Goal: Find specific page/section: Find specific page/section

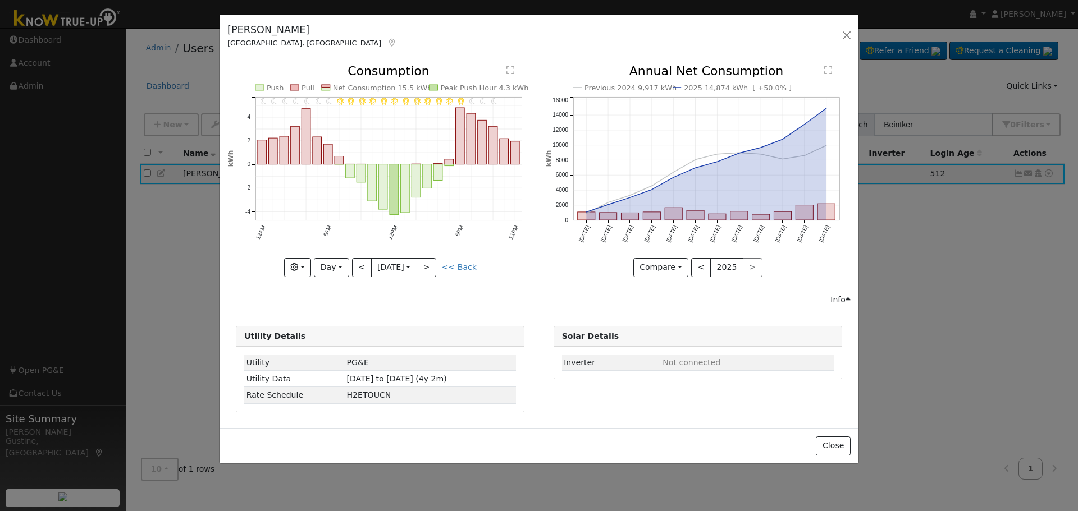
click at [862, 31] on div "[PERSON_NAME] [GEOGRAPHIC_DATA], [GEOGRAPHIC_DATA] Default Account Default Acco…" at bounding box center [539, 255] width 1078 height 511
click at [851, 35] on button "button" at bounding box center [847, 36] width 16 height 16
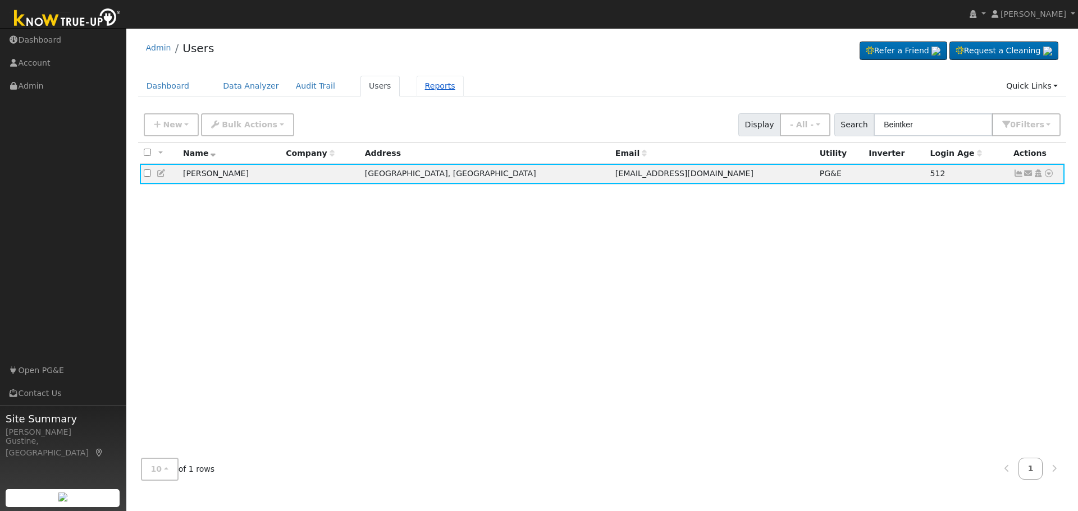
click at [418, 83] on link "Reports" at bounding box center [440, 86] width 47 height 21
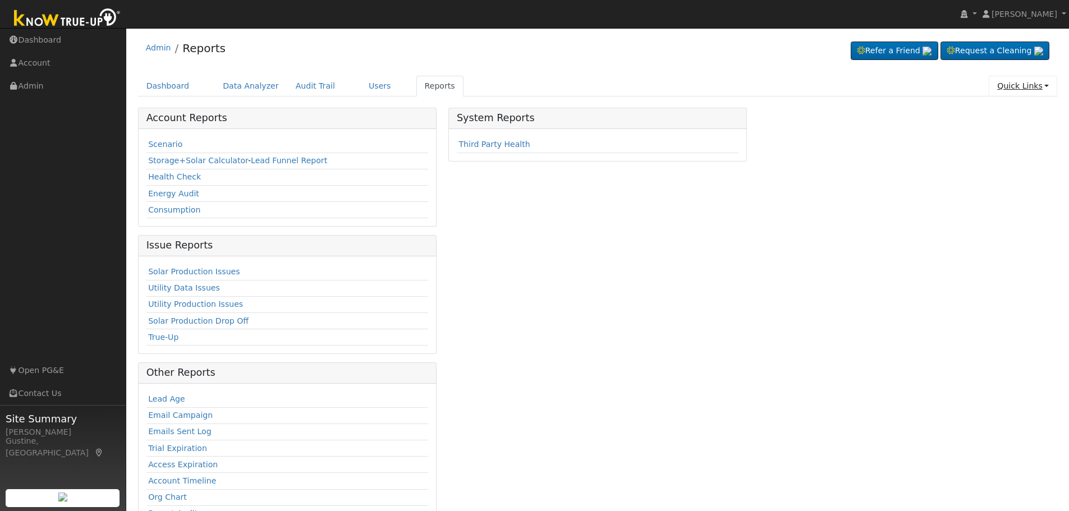
drag, startPoint x: 1066, startPoint y: 83, endPoint x: 1026, endPoint y: 78, distance: 39.6
click at [1066, 83] on div "User Profile First name Last name Email Email Notifications No Emails No Emails…" at bounding box center [597, 286] width 943 height 517
